Goal: Information Seeking & Learning: Learn about a topic

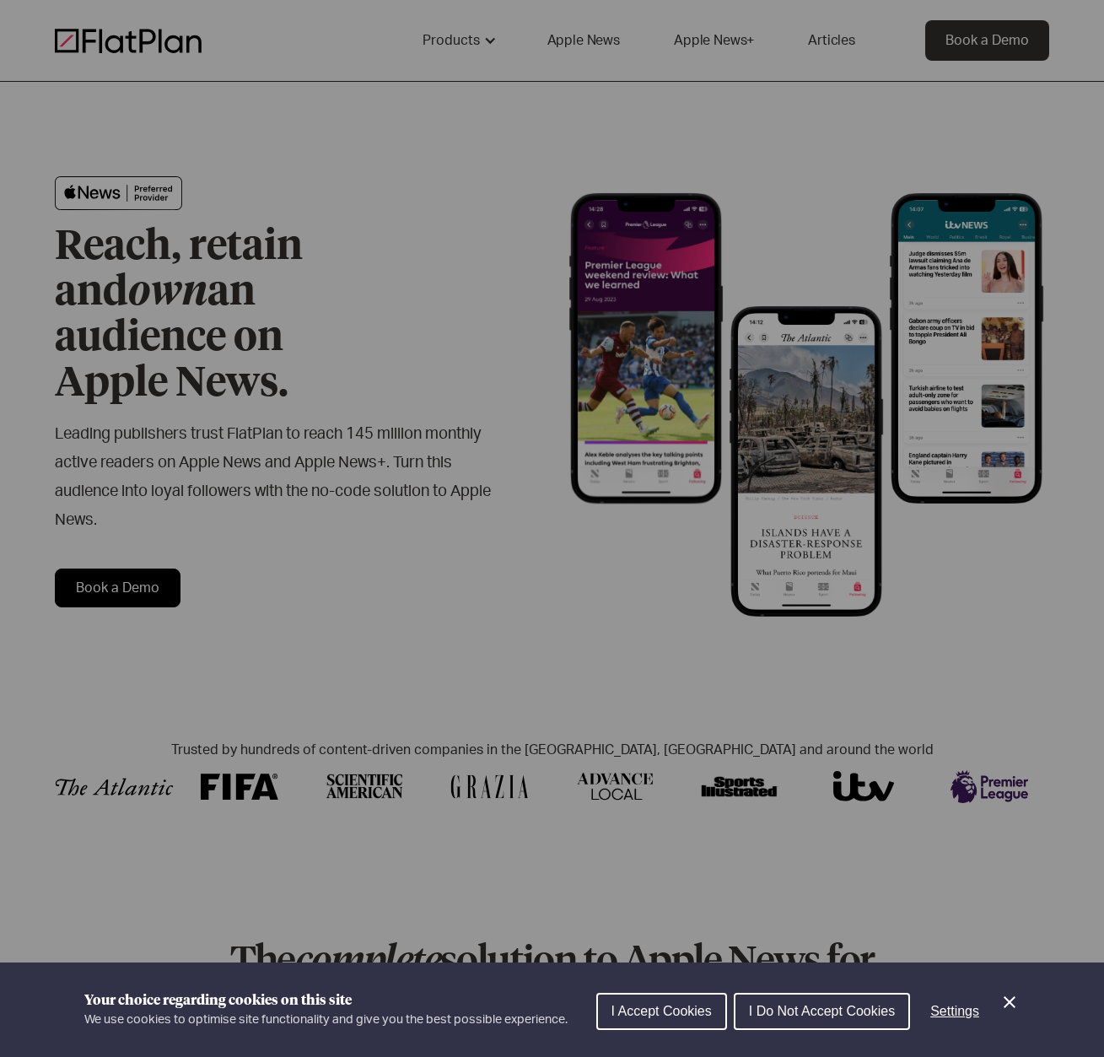
click at [642, 1021] on button "I Accept Cookies" at bounding box center [661, 1011] width 131 height 37
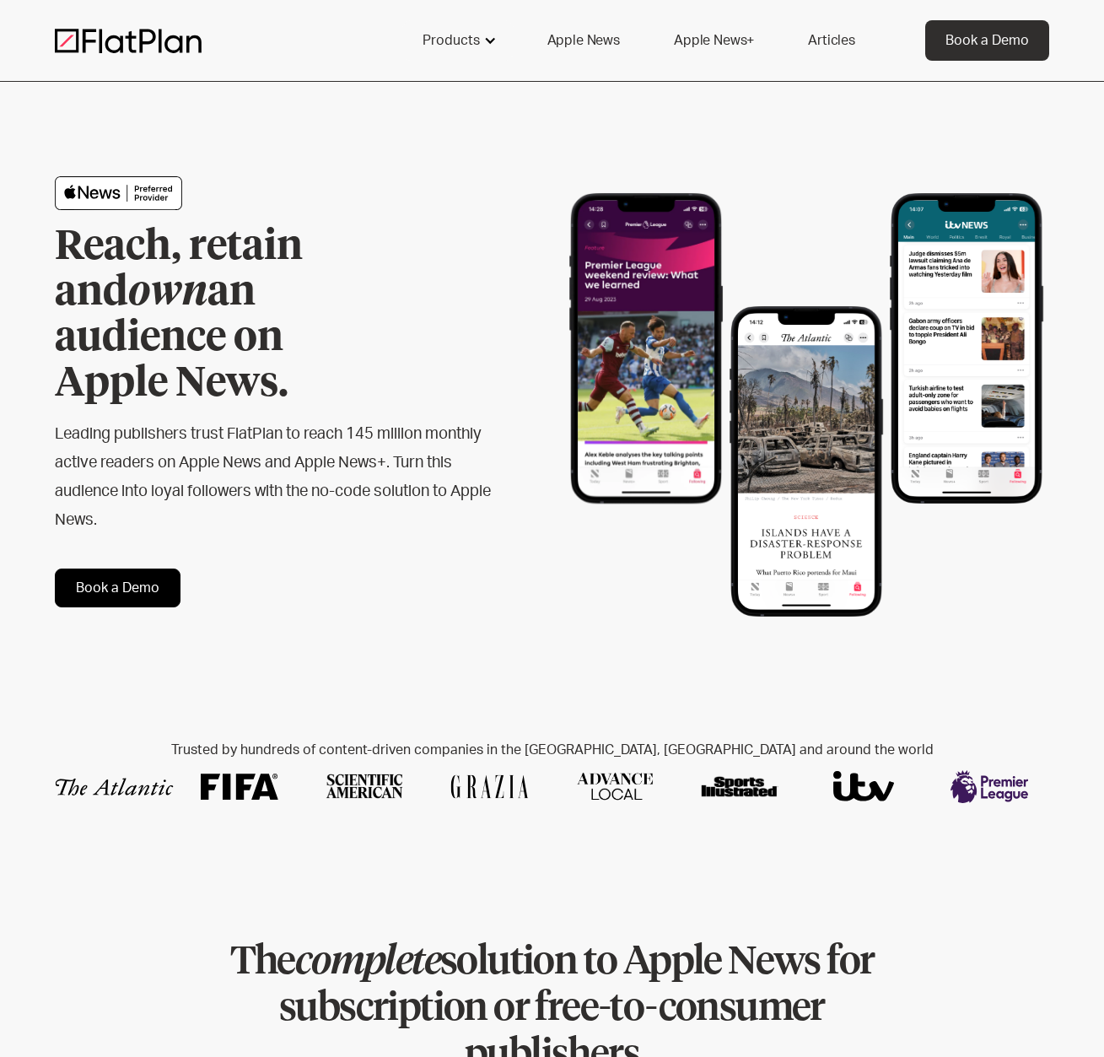
click at [460, 37] on div "Products" at bounding box center [451, 40] width 57 height 20
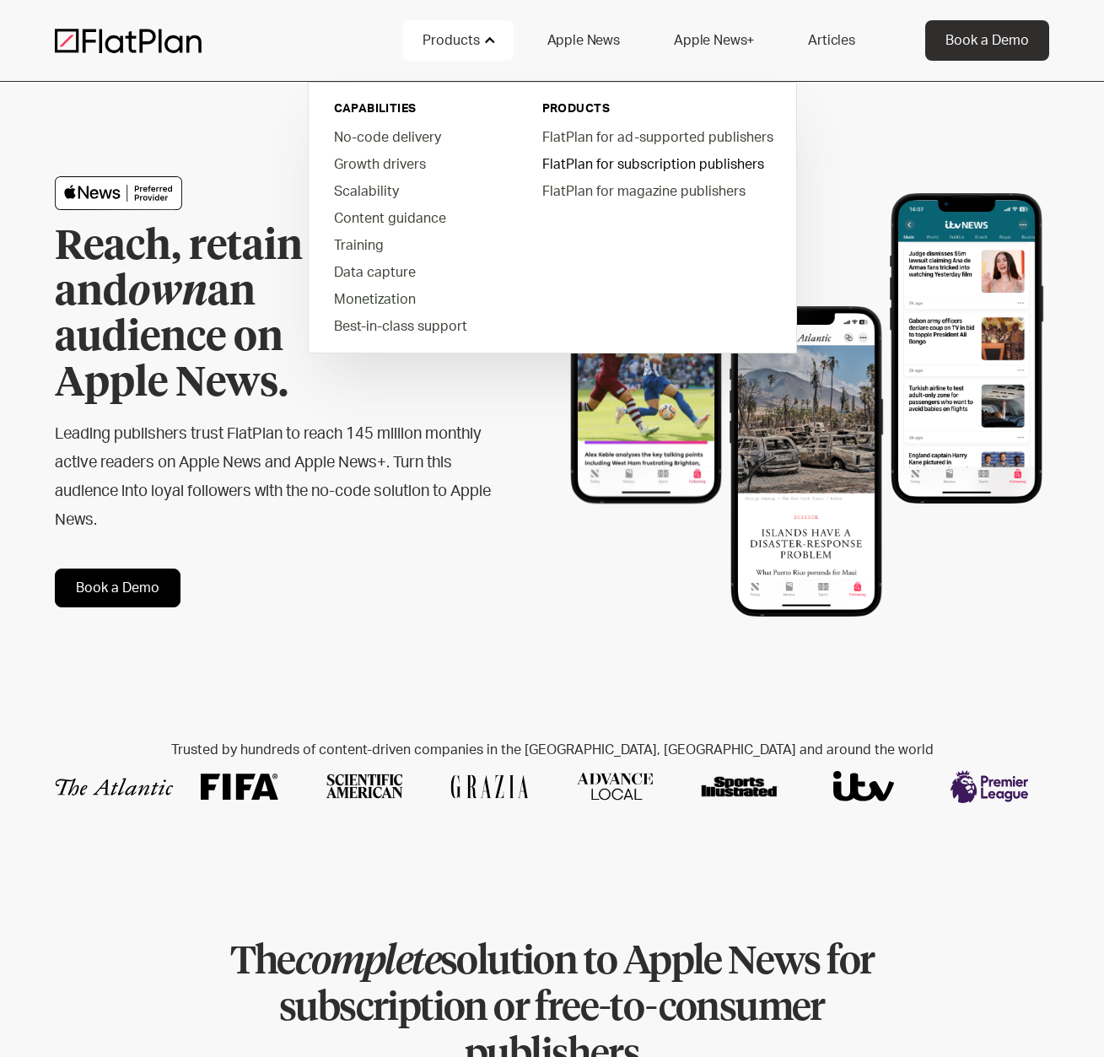
click at [620, 162] on link "FlatPlan for subscription publishers" at bounding box center [657, 163] width 256 height 27
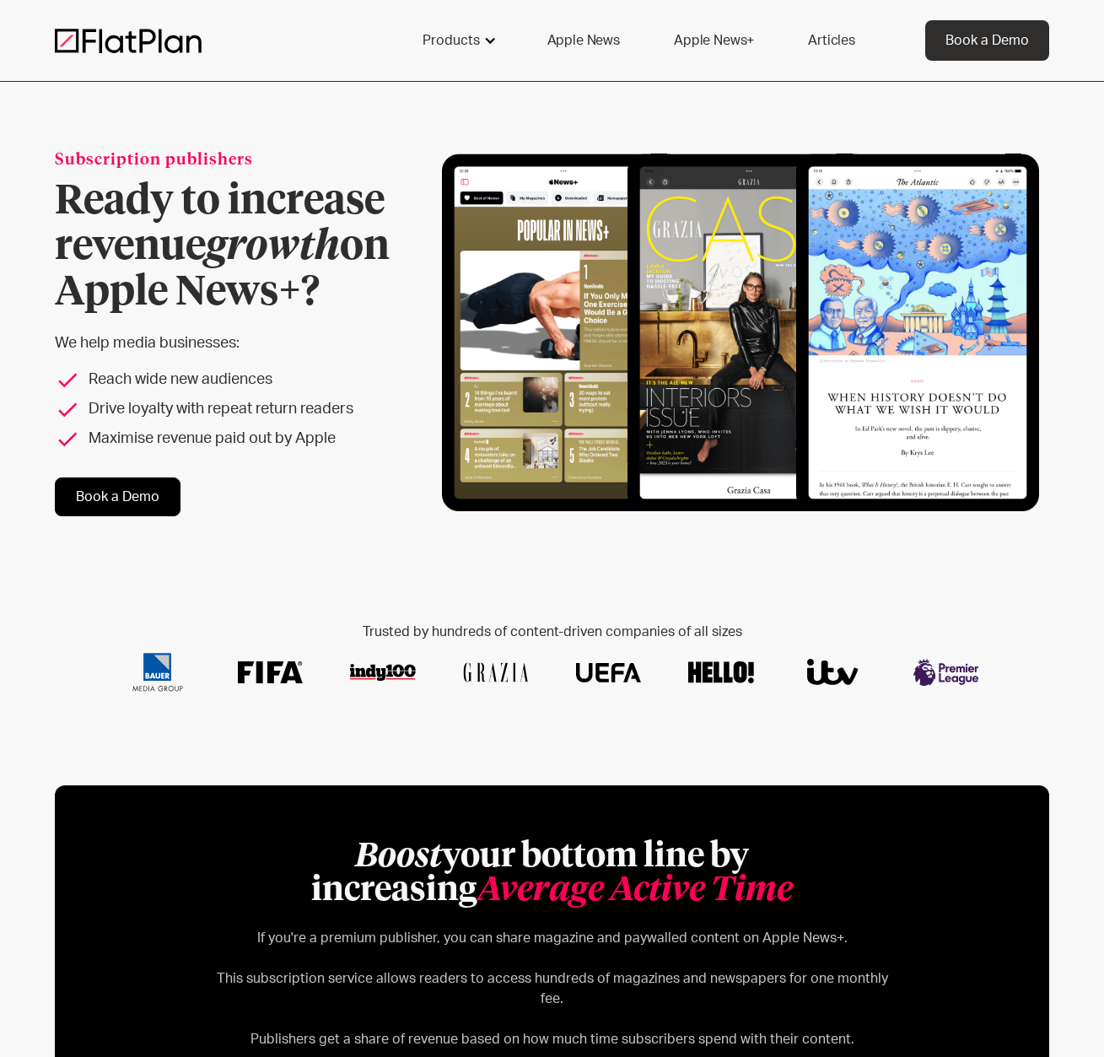
click at [484, 37] on div at bounding box center [489, 40] width 13 height 13
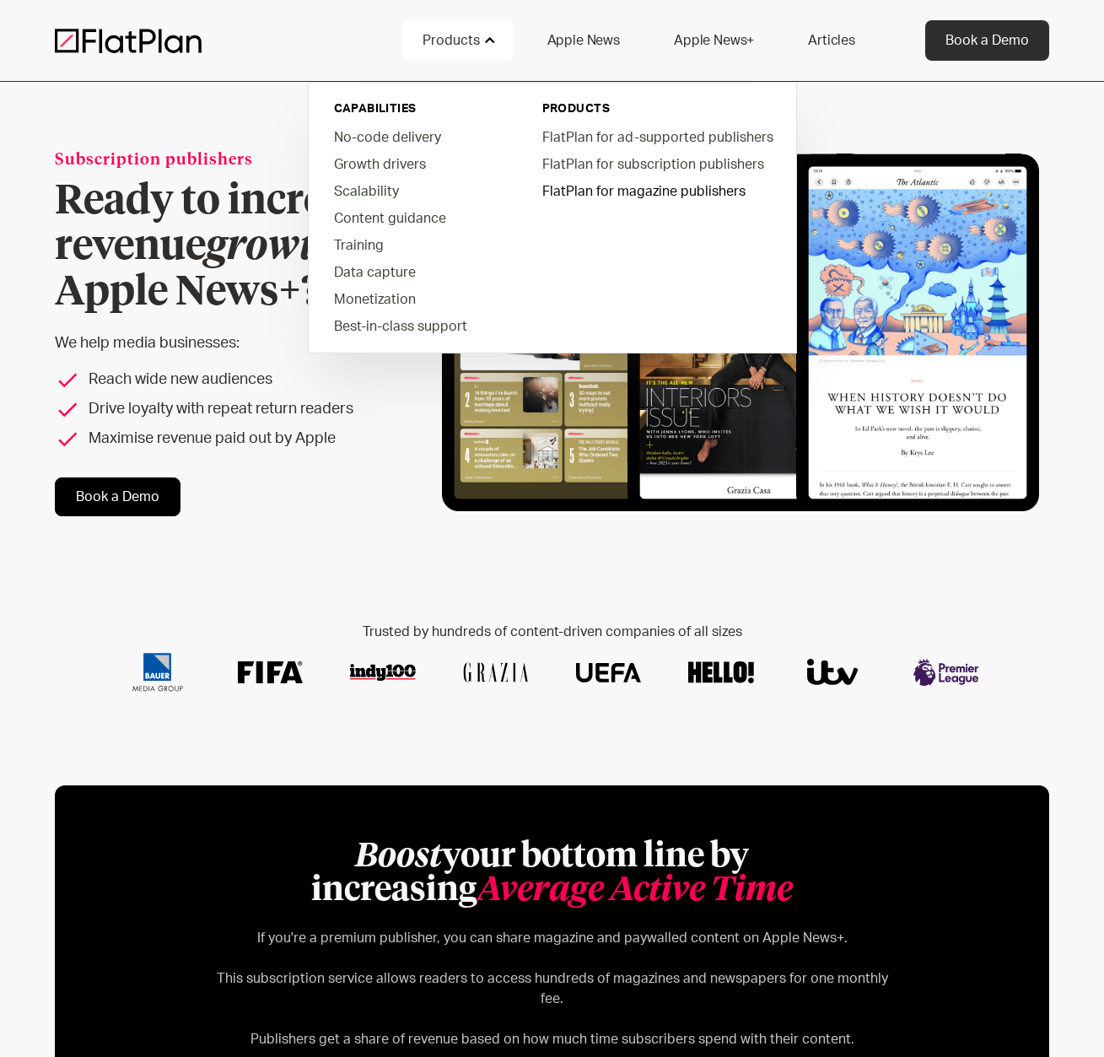
click at [611, 191] on link "FlatPlan for magazine publishers" at bounding box center [657, 190] width 256 height 27
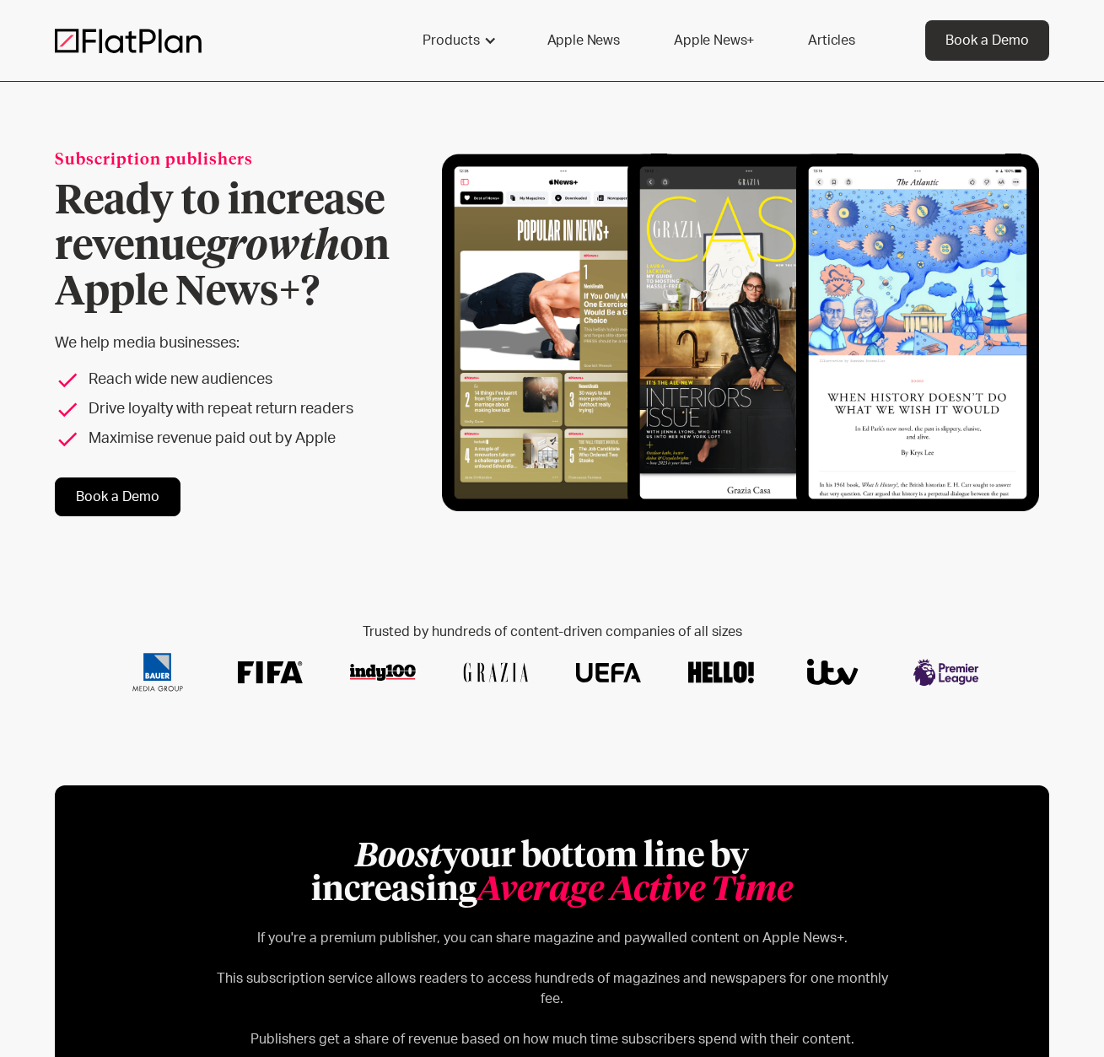
click at [848, 35] on link "Articles" at bounding box center [832, 40] width 88 height 40
